Goal: Understand process/instructions: Learn how to perform a task or action

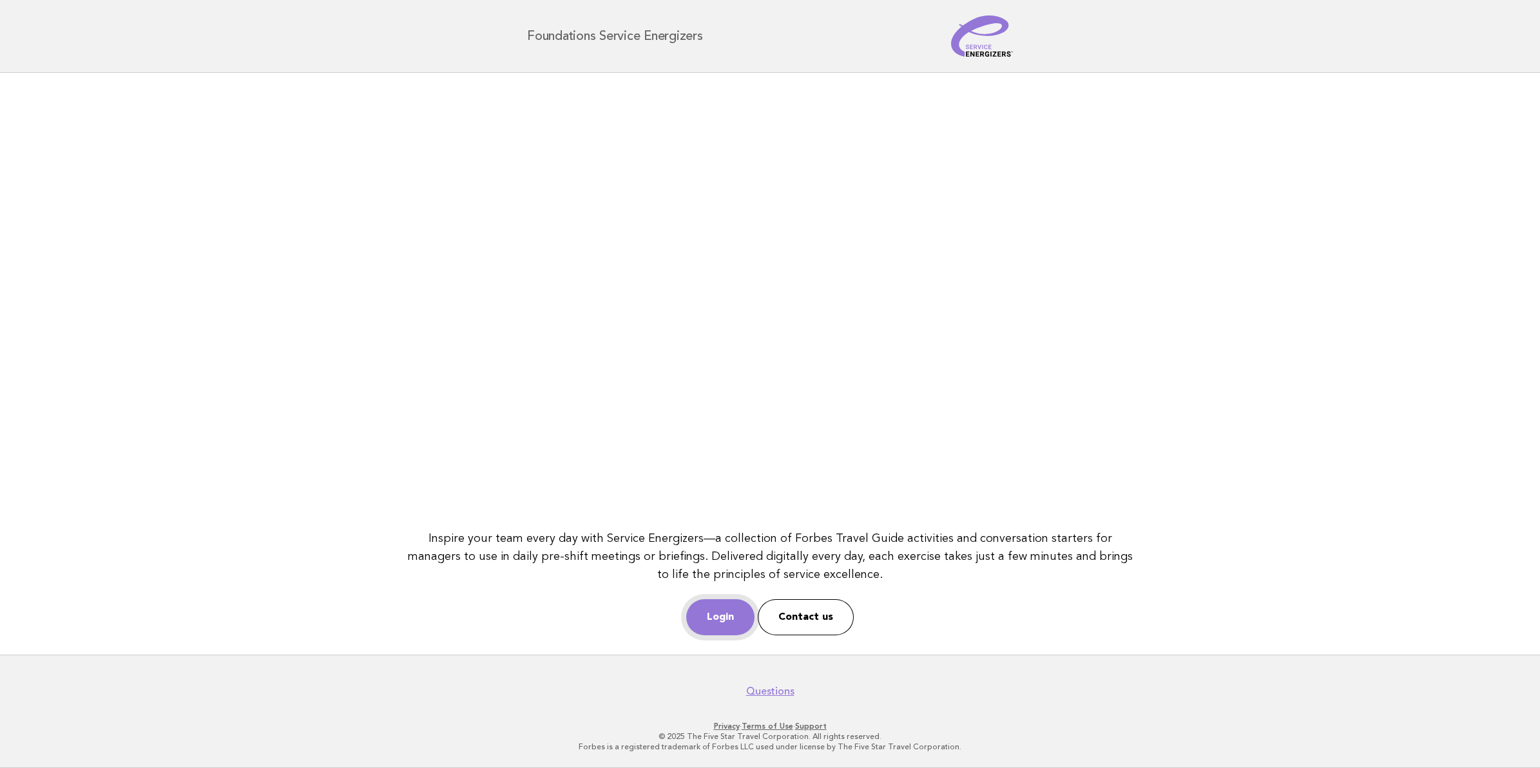
click at [732, 619] on link "Login" at bounding box center [720, 617] width 68 height 36
click at [738, 614] on link "Login" at bounding box center [720, 617] width 68 height 36
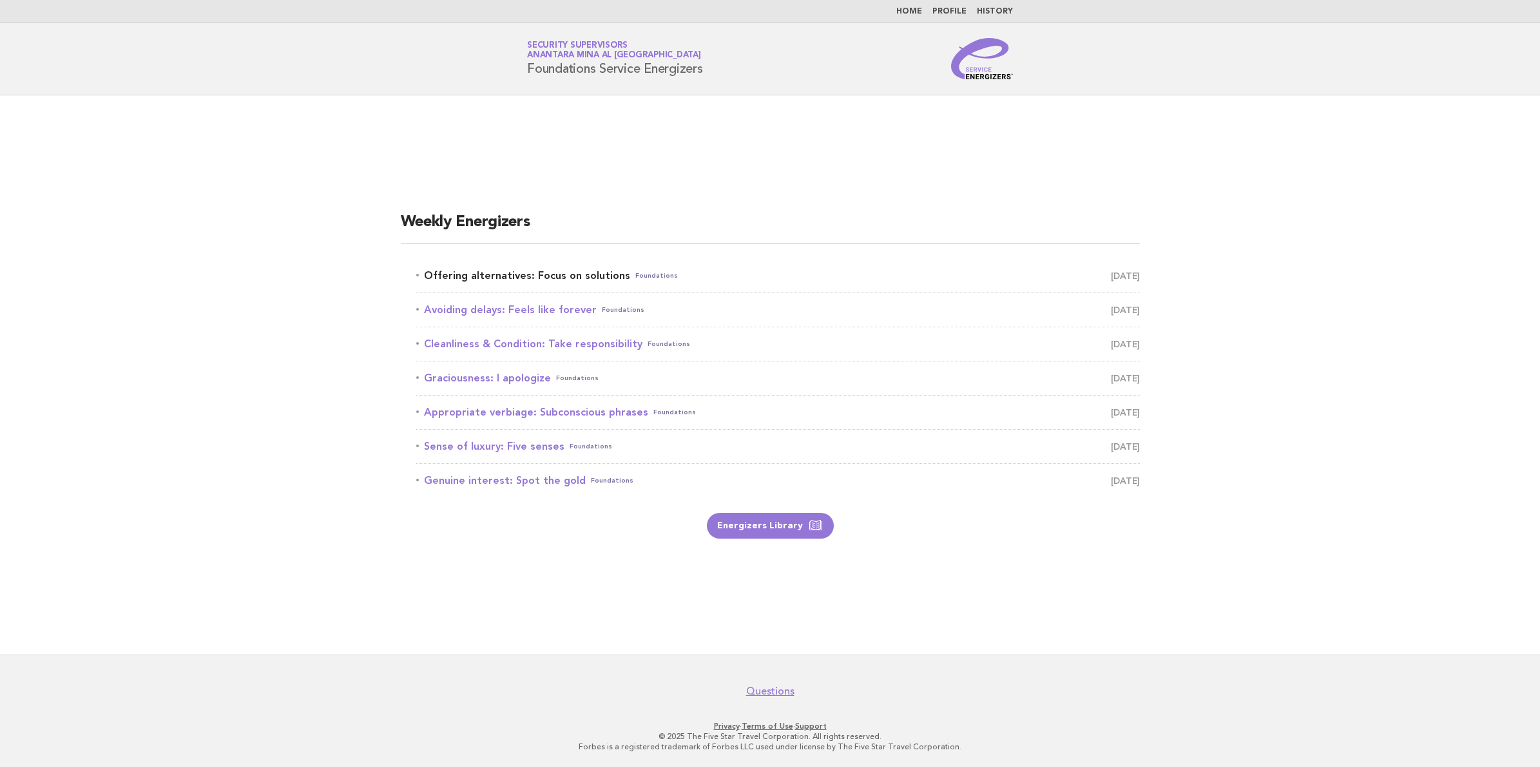
click at [677, 272] on link "Offering alternatives: Focus on solutions Foundations September 6" at bounding box center [778, 276] width 724 height 18
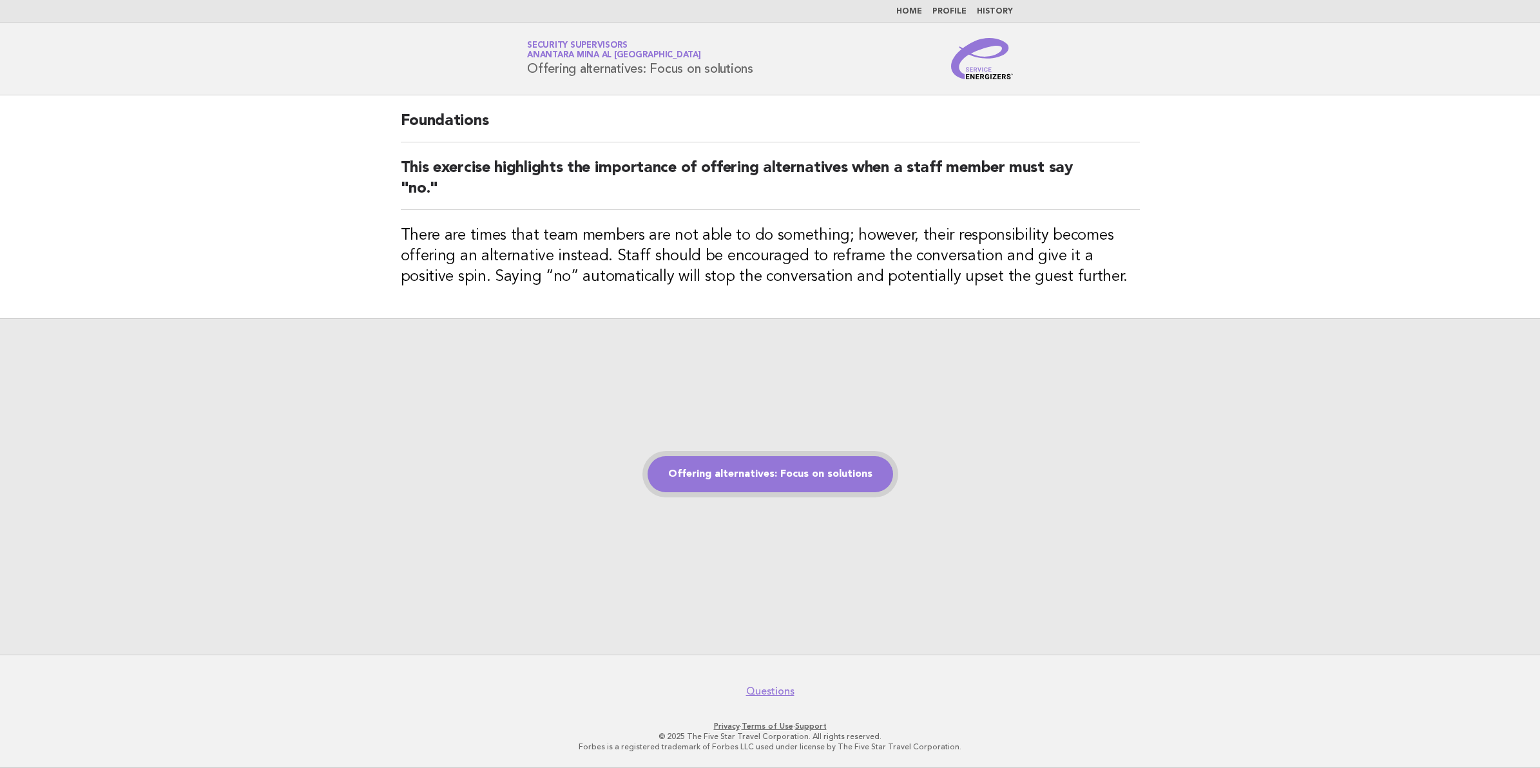
click at [774, 472] on link "Offering alternatives: Focus on solutions" at bounding box center [771, 474] width 246 height 36
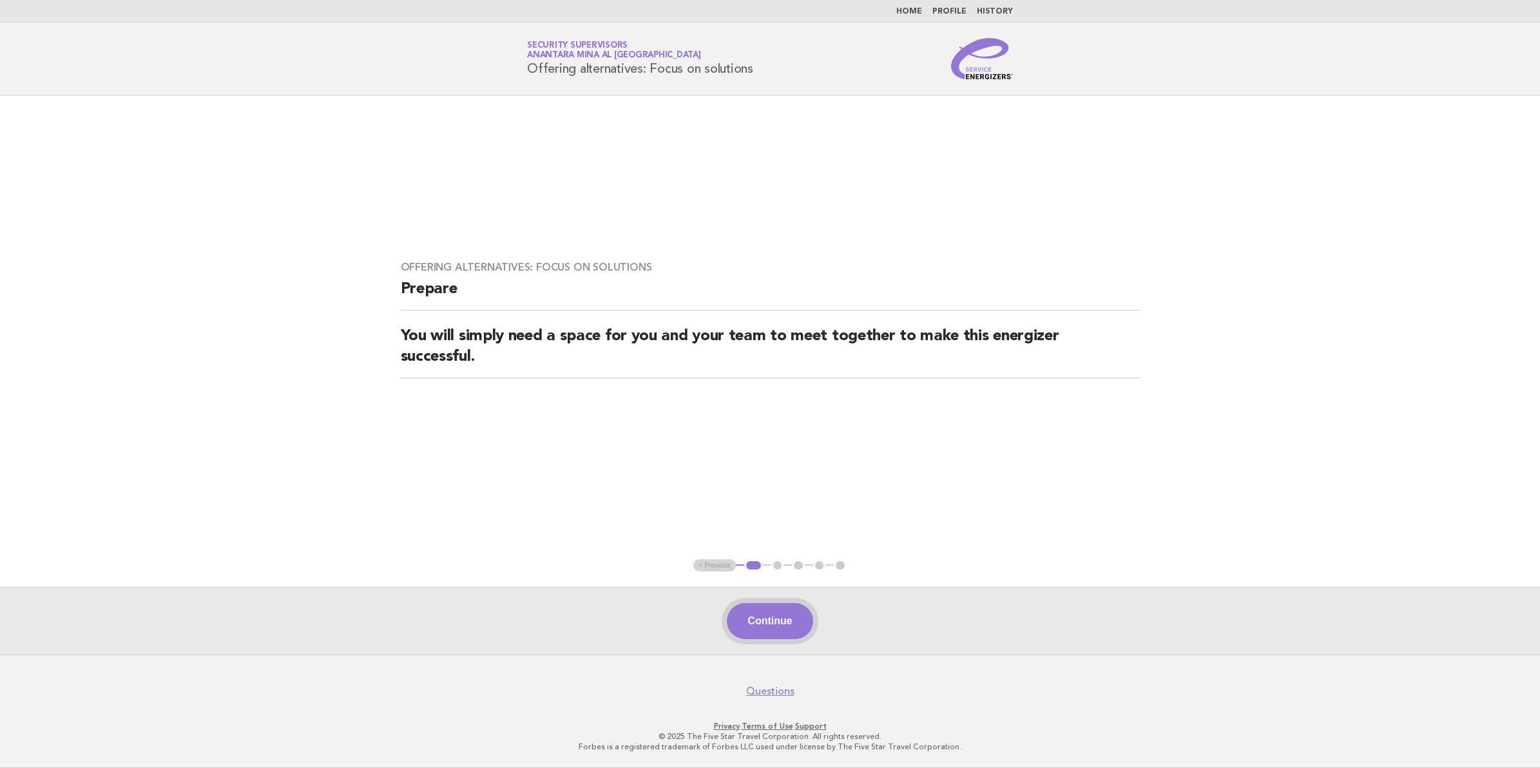
click at [758, 623] on button "Continue" at bounding box center [770, 621] width 86 height 36
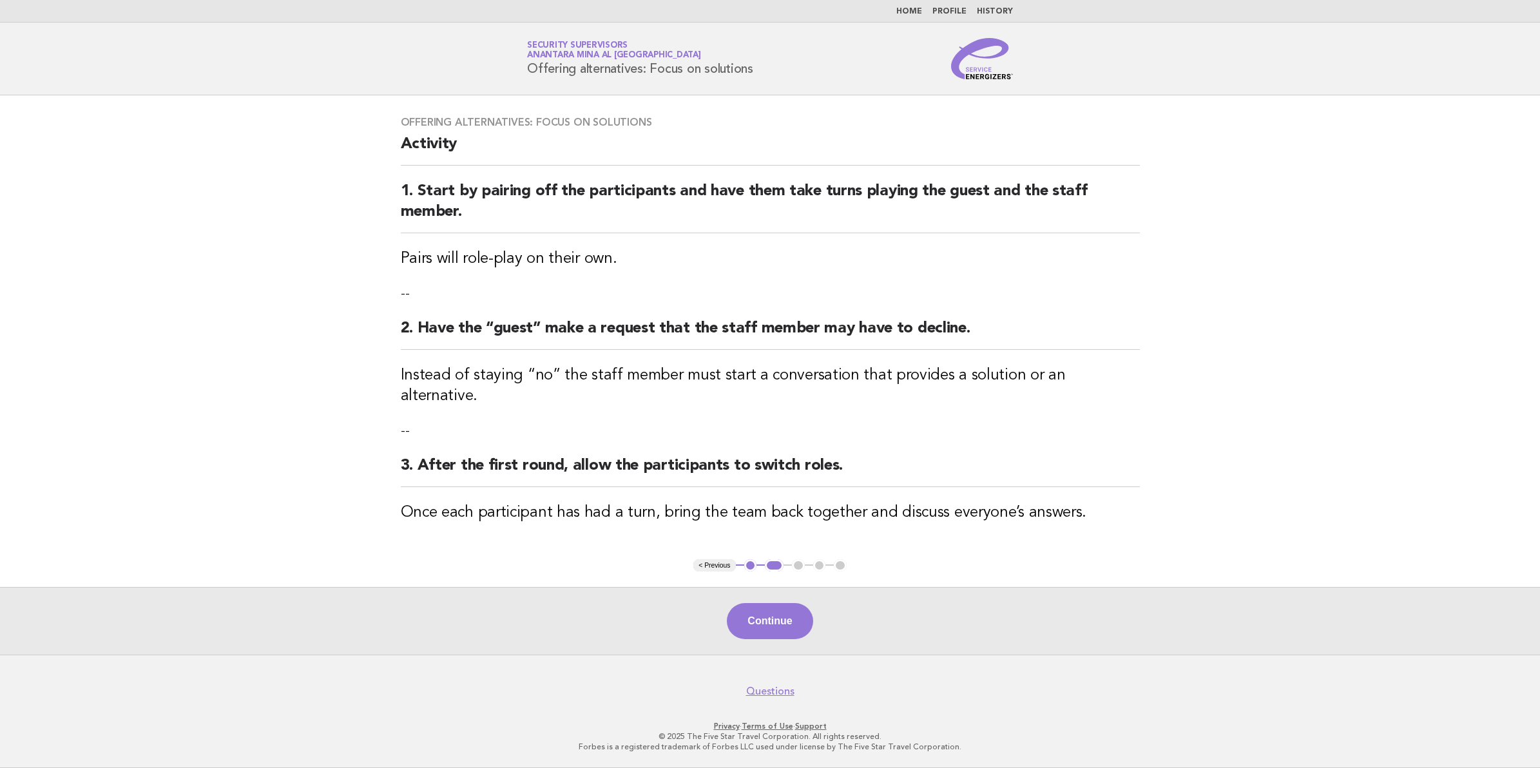
click at [758, 623] on button "Continue" at bounding box center [770, 621] width 86 height 36
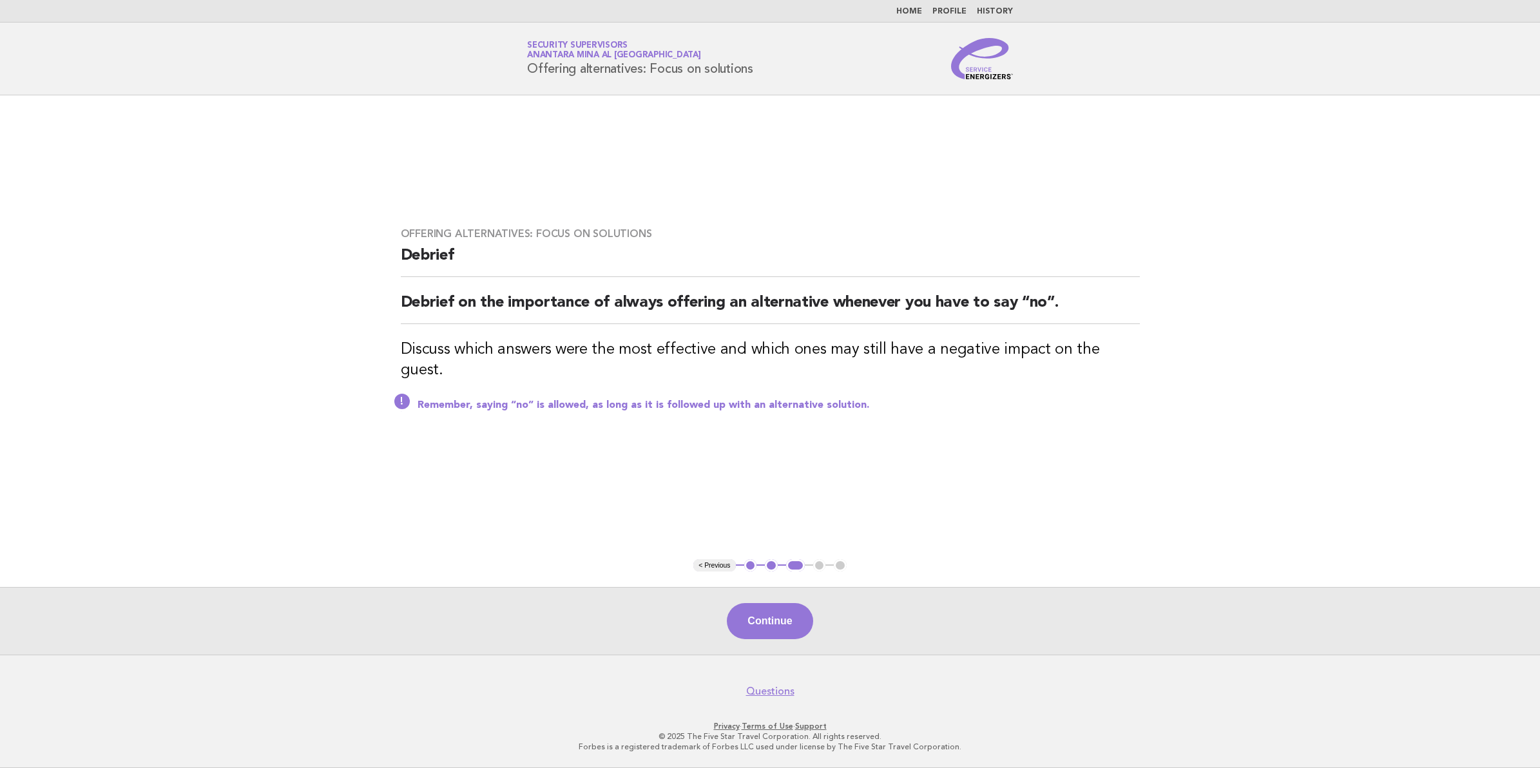
click at [758, 620] on button "Continue" at bounding box center [770, 621] width 86 height 36
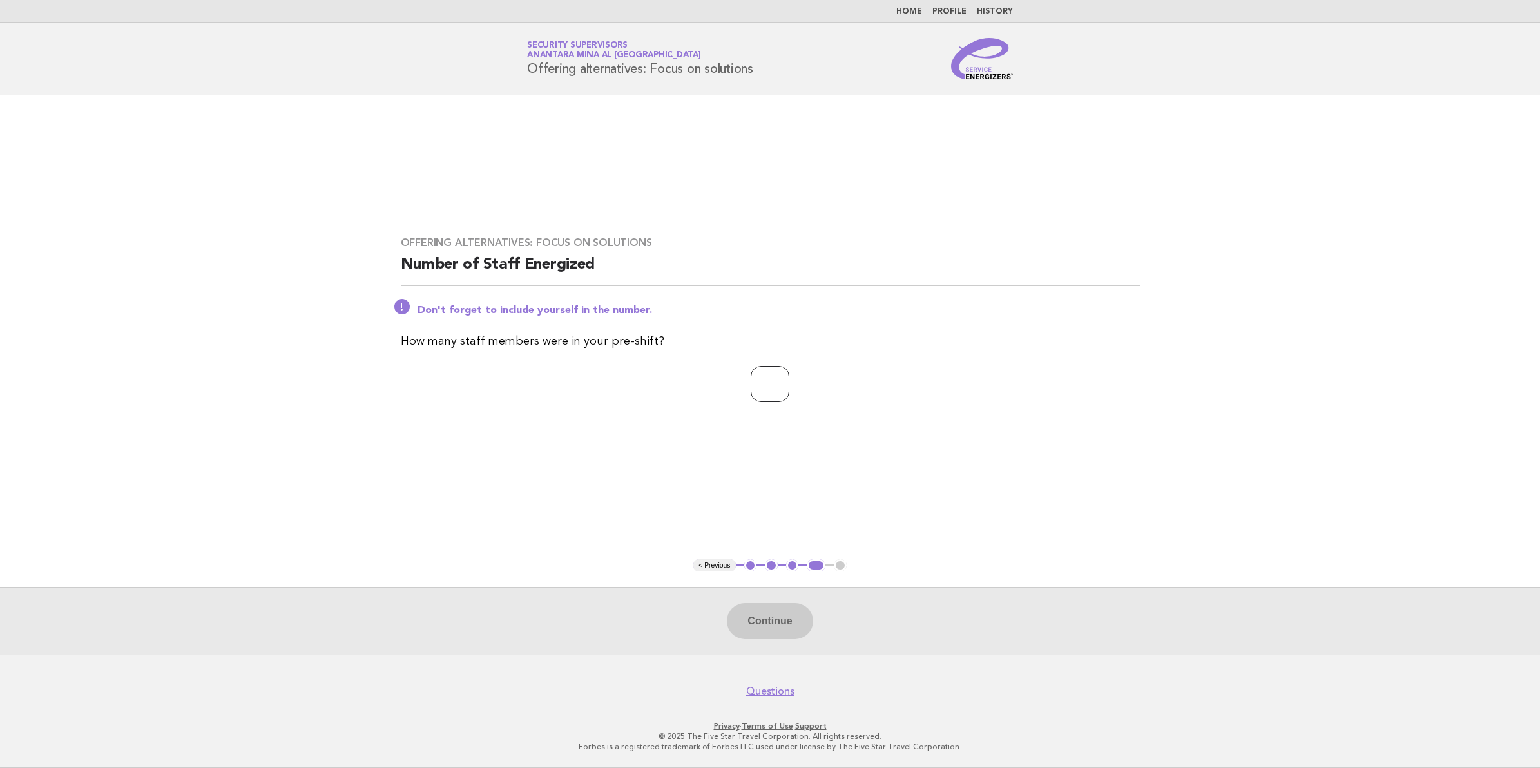
click at [756, 390] on input "number" at bounding box center [770, 384] width 39 height 36
type input "**"
click at [784, 616] on button "Continue" at bounding box center [770, 621] width 86 height 36
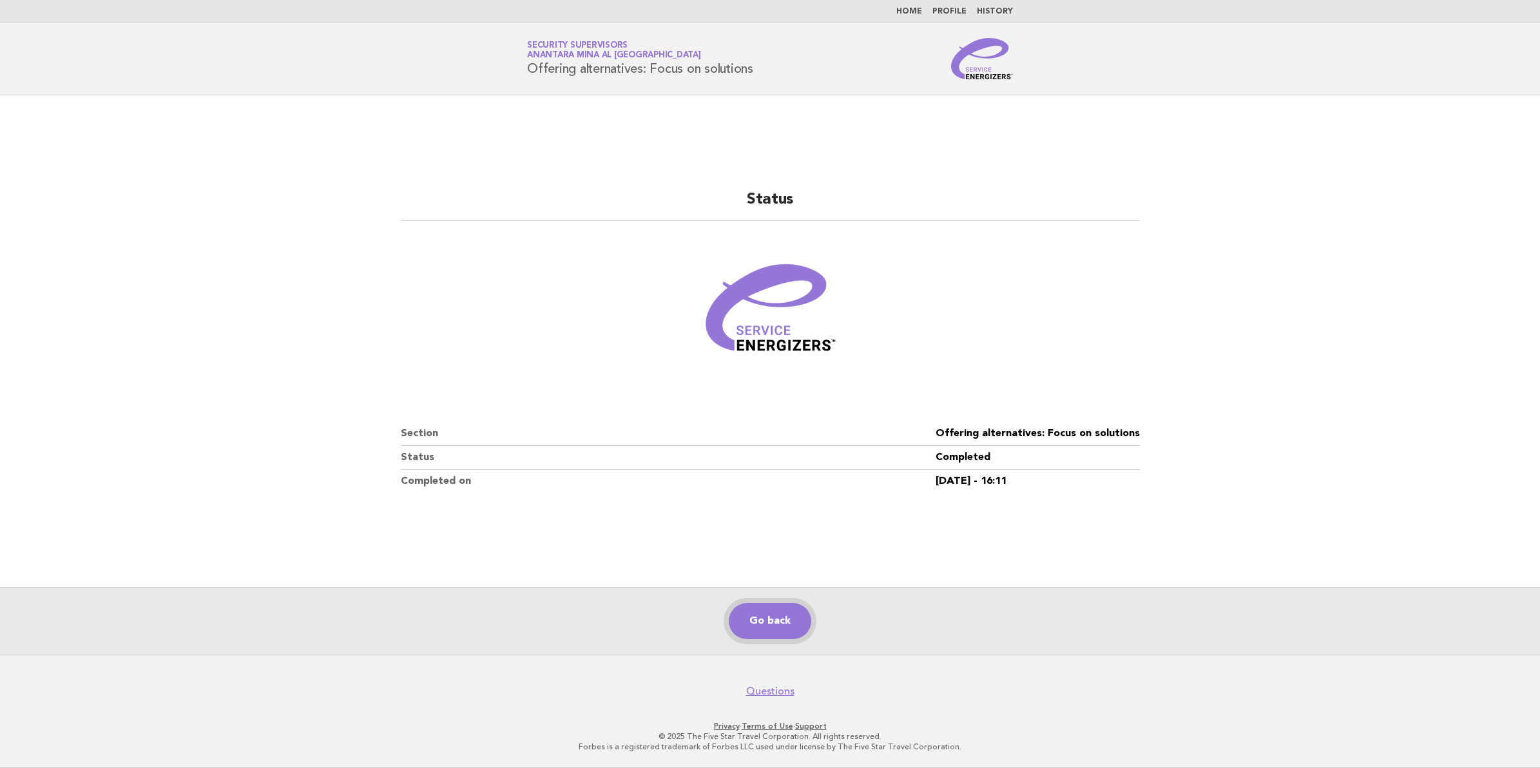
click at [765, 621] on link "Go back" at bounding box center [770, 621] width 82 height 36
